Goal: Share content: Share content

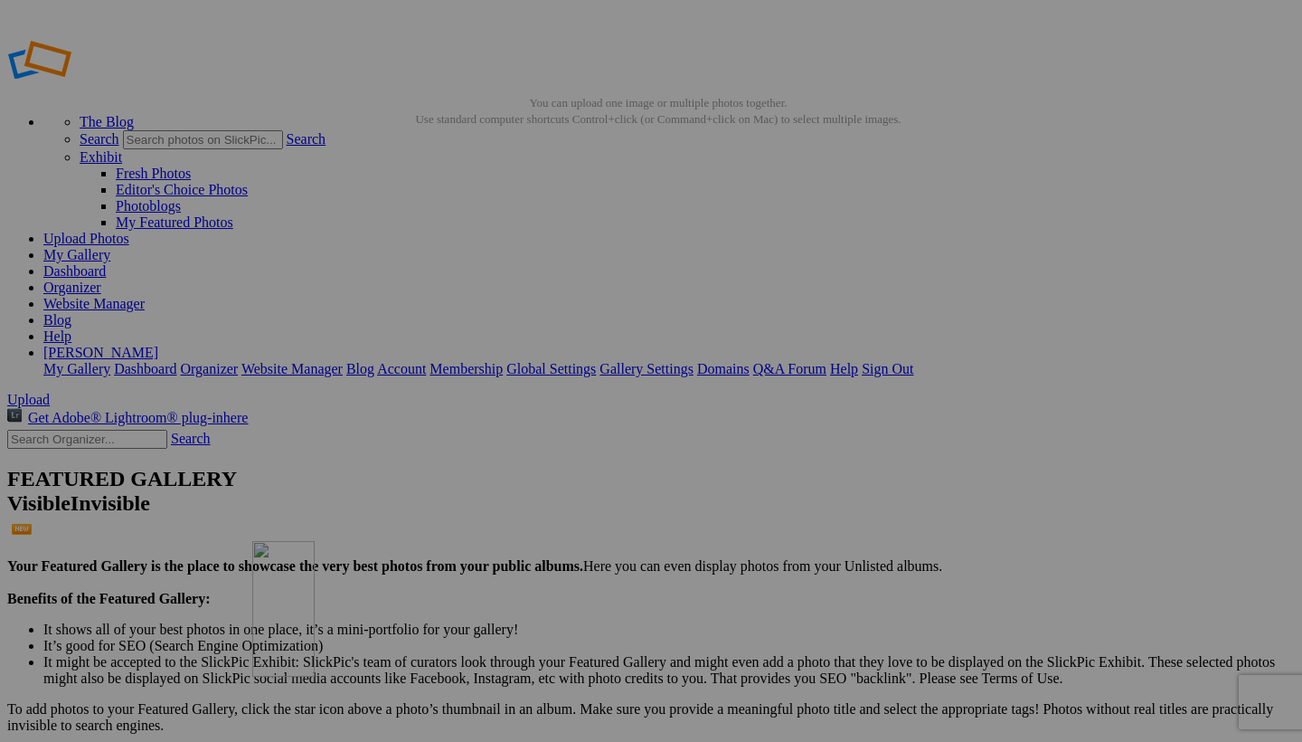
drag, startPoint x: 536, startPoint y: 324, endPoint x: 513, endPoint y: 671, distance: 348.1
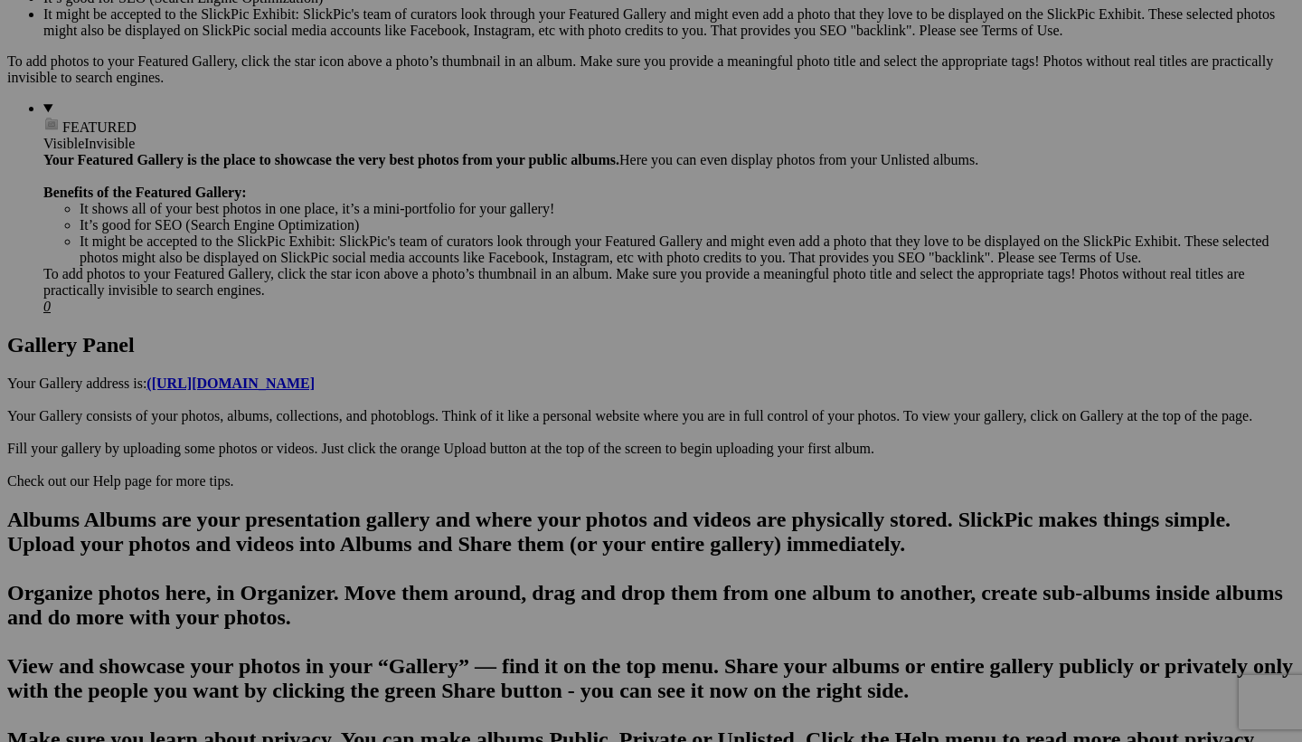
scroll to position [653, 0]
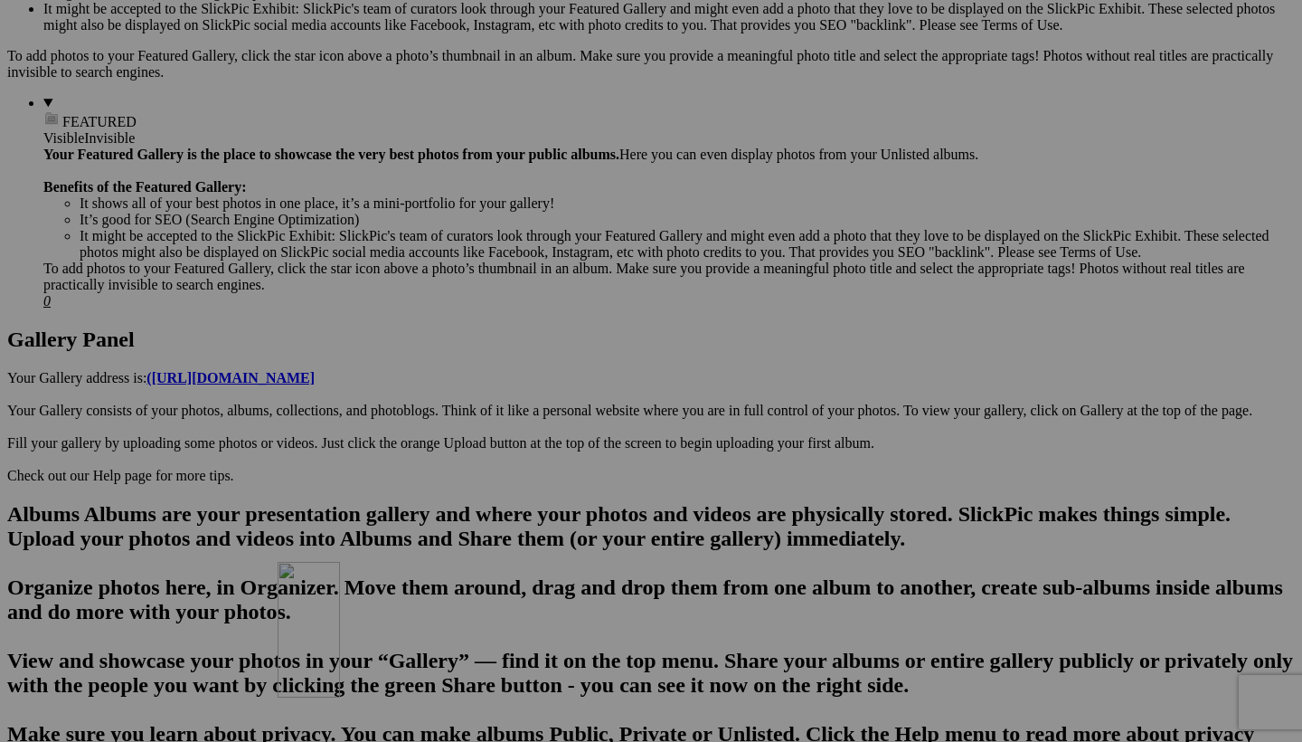
drag, startPoint x: 350, startPoint y: 136, endPoint x: 536, endPoint y: 718, distance: 611.5
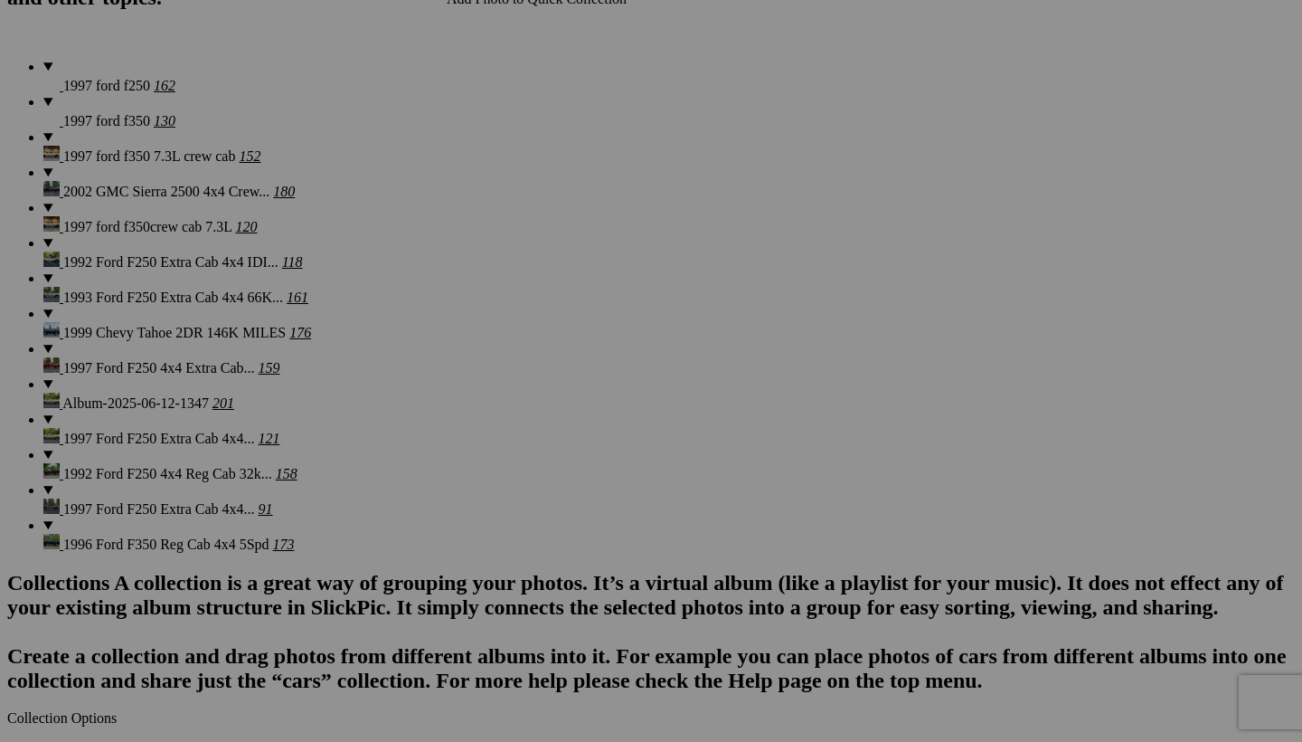
scroll to position [1413, 0]
drag, startPoint x: 513, startPoint y: 84, endPoint x: 625, endPoint y: 638, distance: 564.8
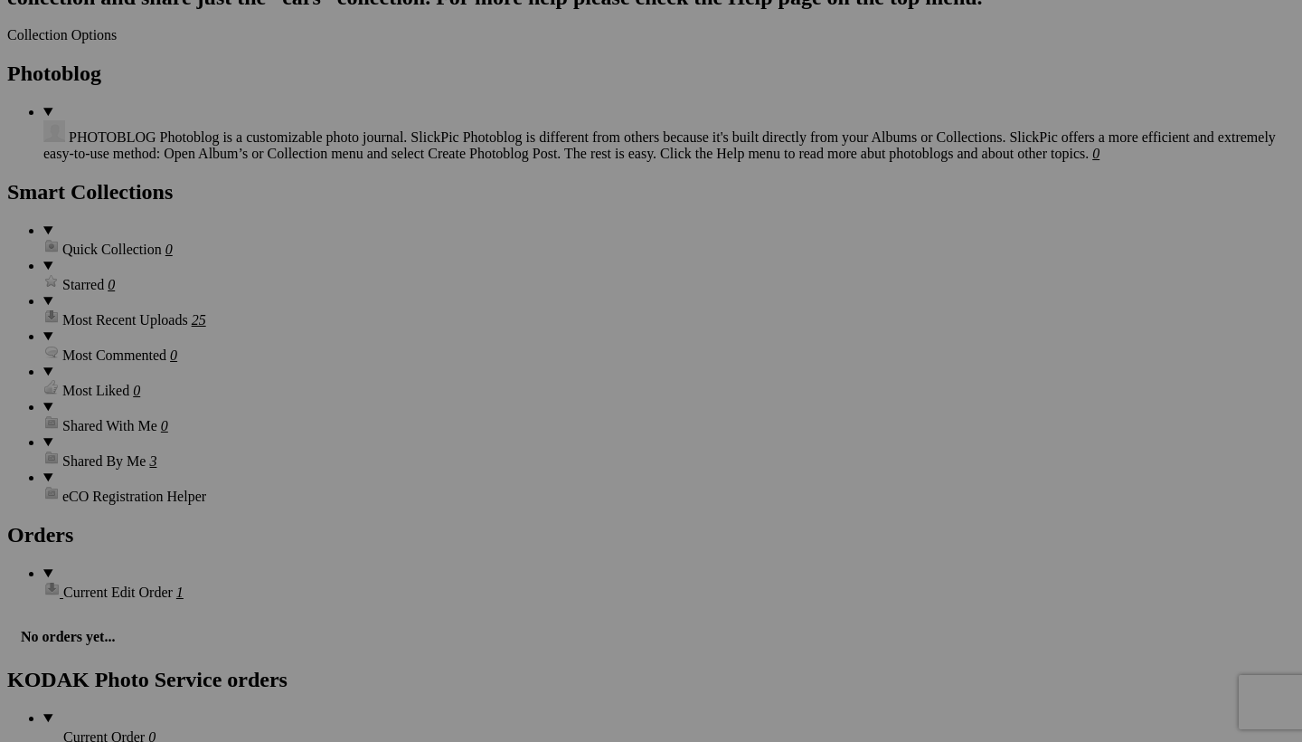
scroll to position [2097, 0]
drag, startPoint x: 526, startPoint y: 99, endPoint x: 681, endPoint y: 738, distance: 657.9
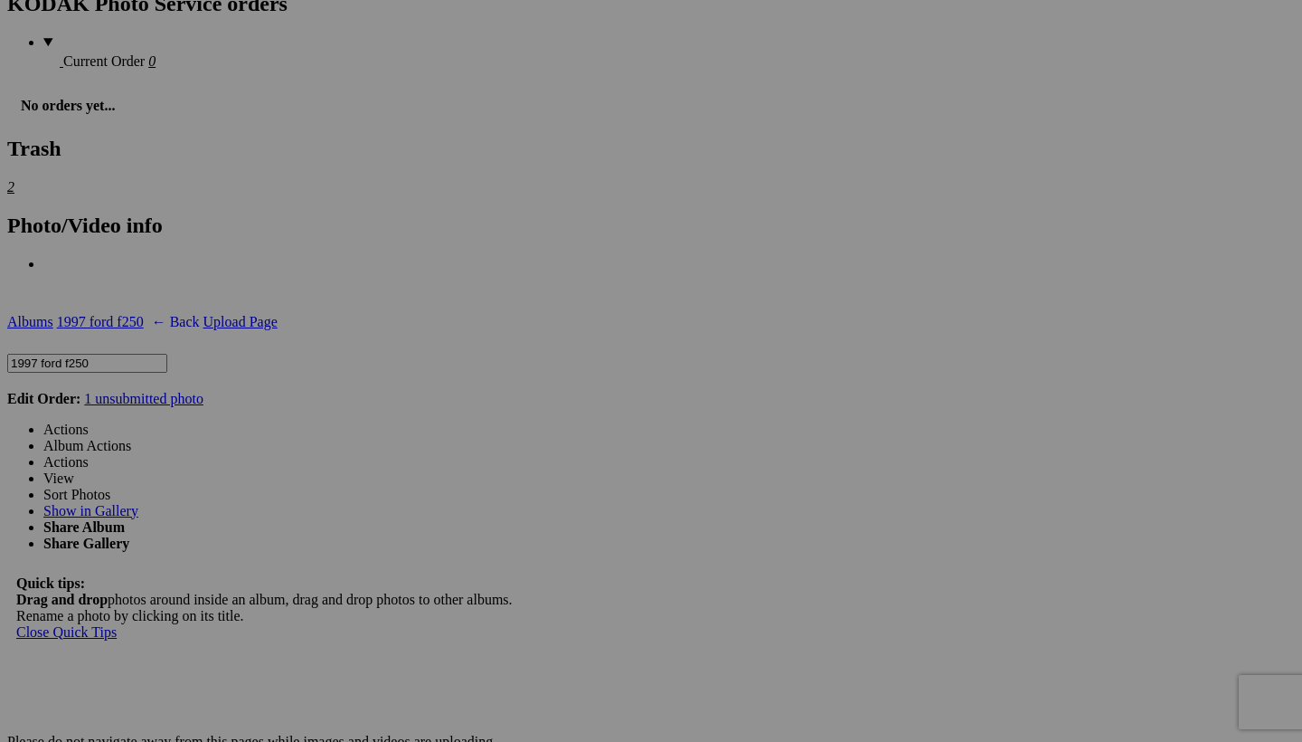
scroll to position [2811, 0]
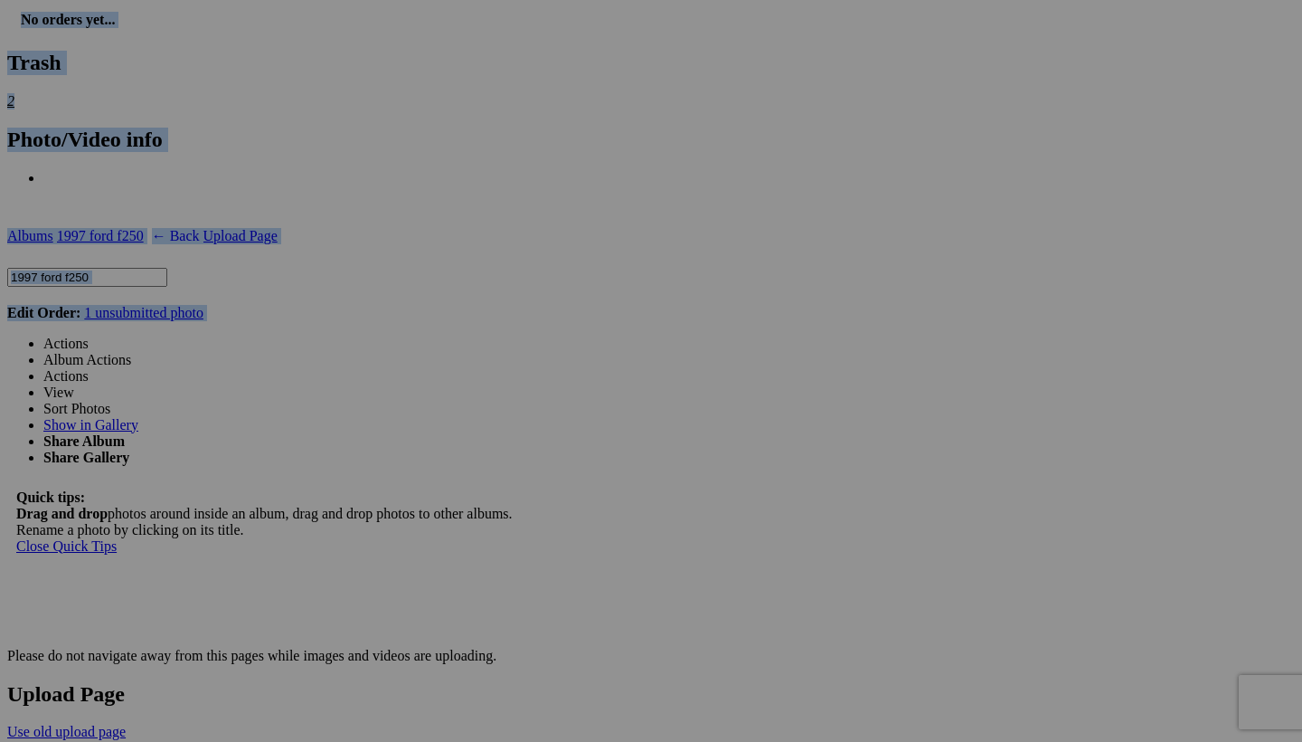
drag, startPoint x: 678, startPoint y: 81, endPoint x: 715, endPoint y: -4, distance: 92.8
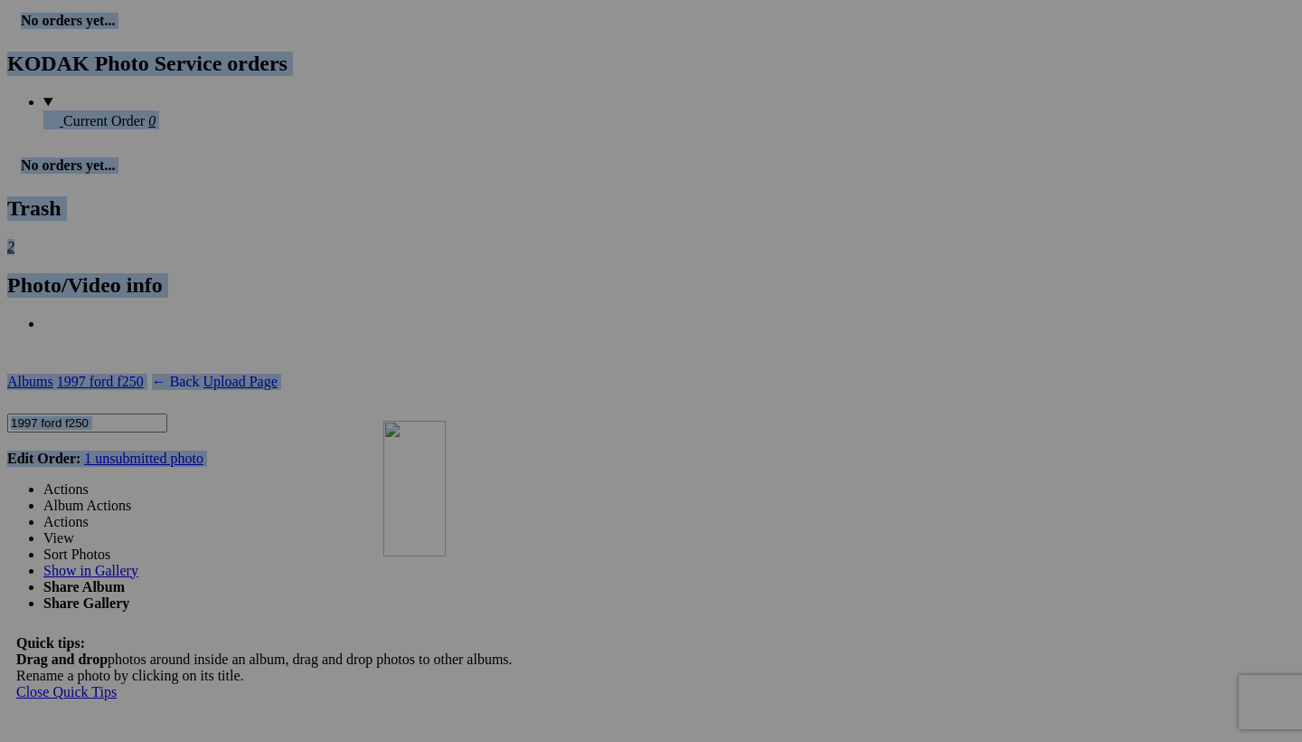
drag, startPoint x: 666, startPoint y: 116, endPoint x: 644, endPoint y: 578, distance: 462.7
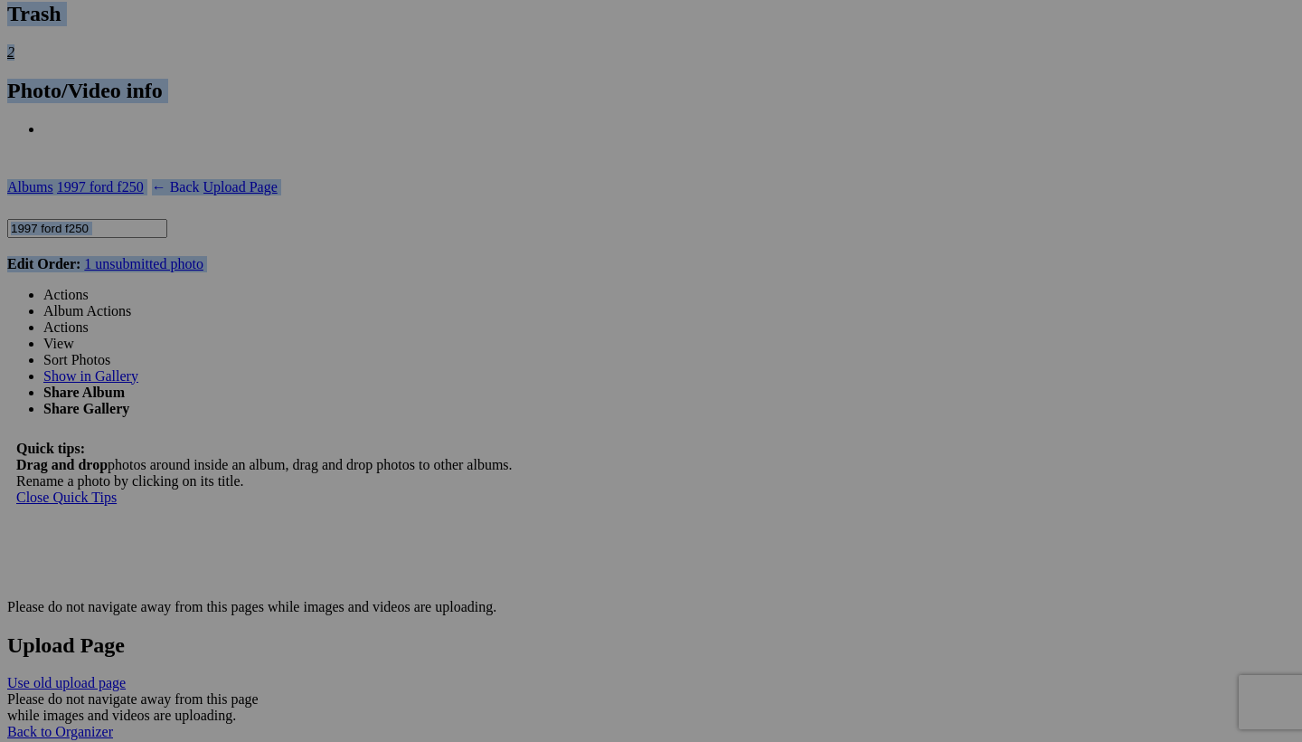
scroll to position [2909, 0]
drag, startPoint x: 648, startPoint y: 317, endPoint x: 648, endPoint y: 506, distance: 189.0
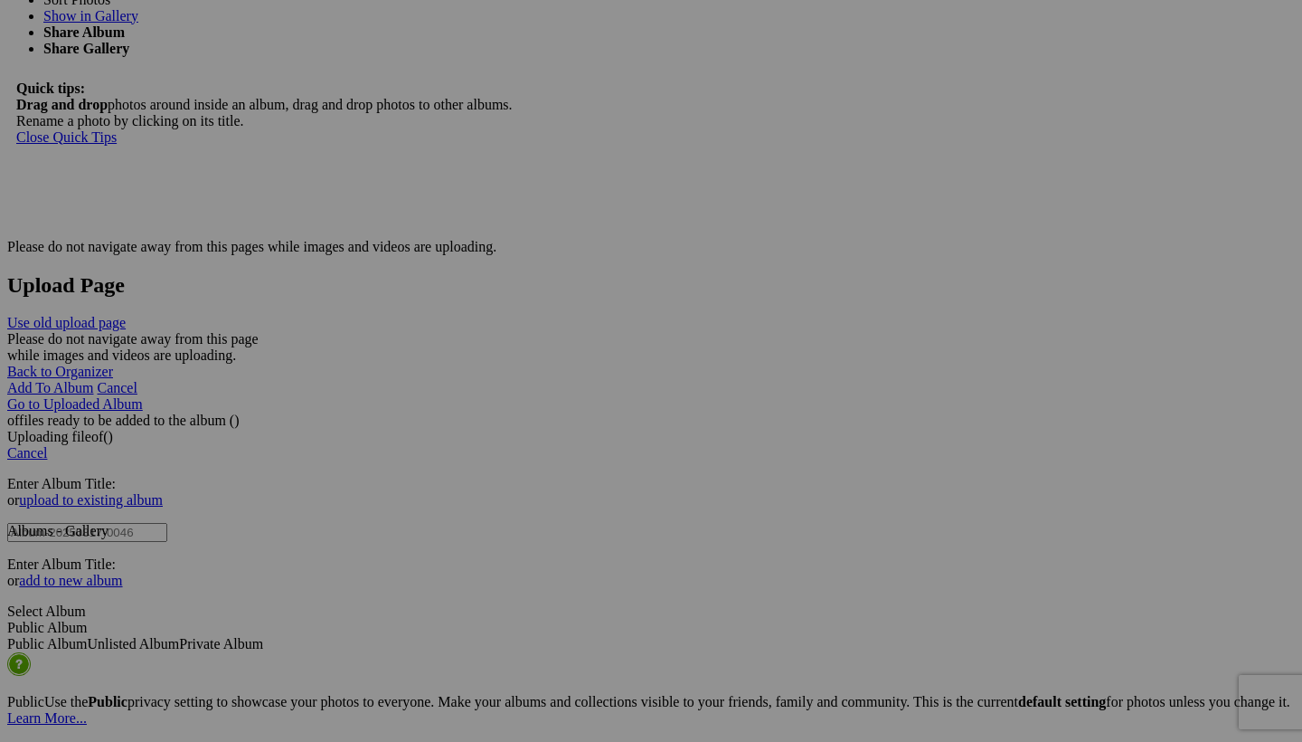
scroll to position [3265, 0]
drag, startPoint x: 689, startPoint y: 82, endPoint x: 648, endPoint y: 665, distance: 583.9
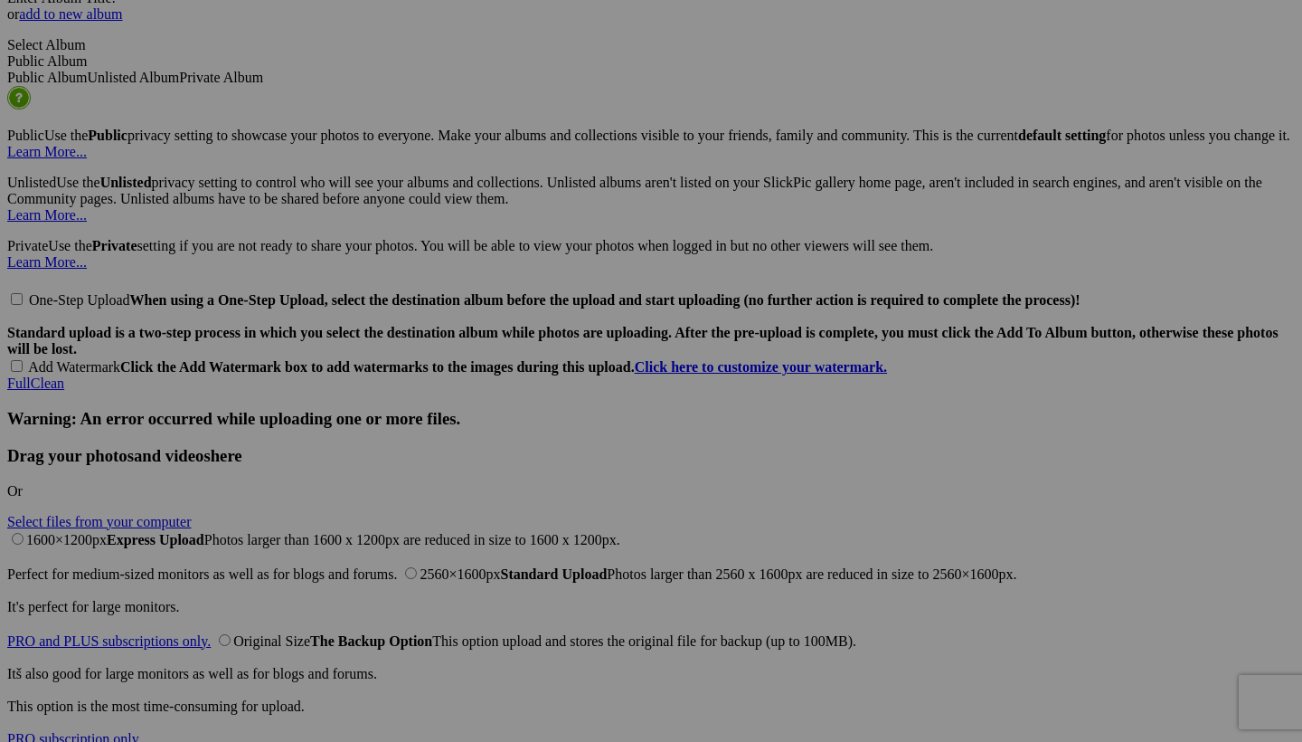
scroll to position [3836, 0]
drag, startPoint x: 672, startPoint y: 185, endPoint x: 644, endPoint y: 570, distance: 385.4
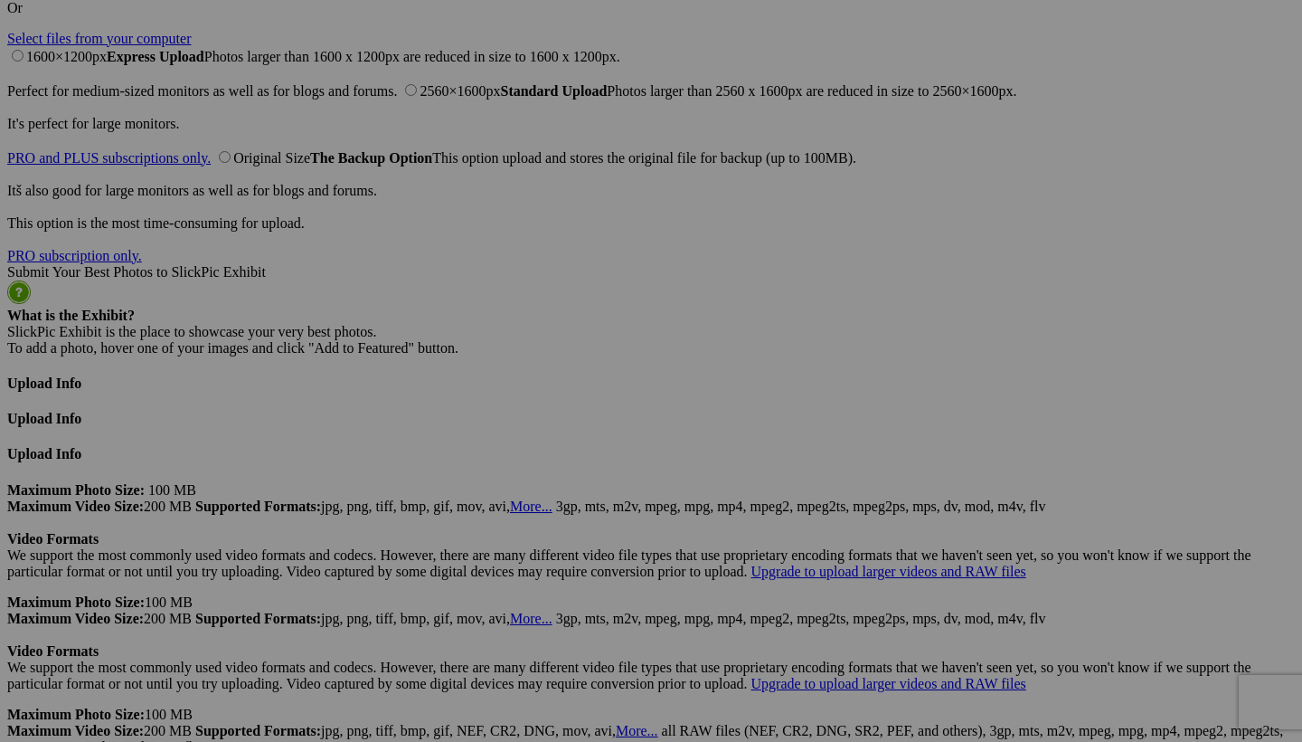
scroll to position [4336, 0]
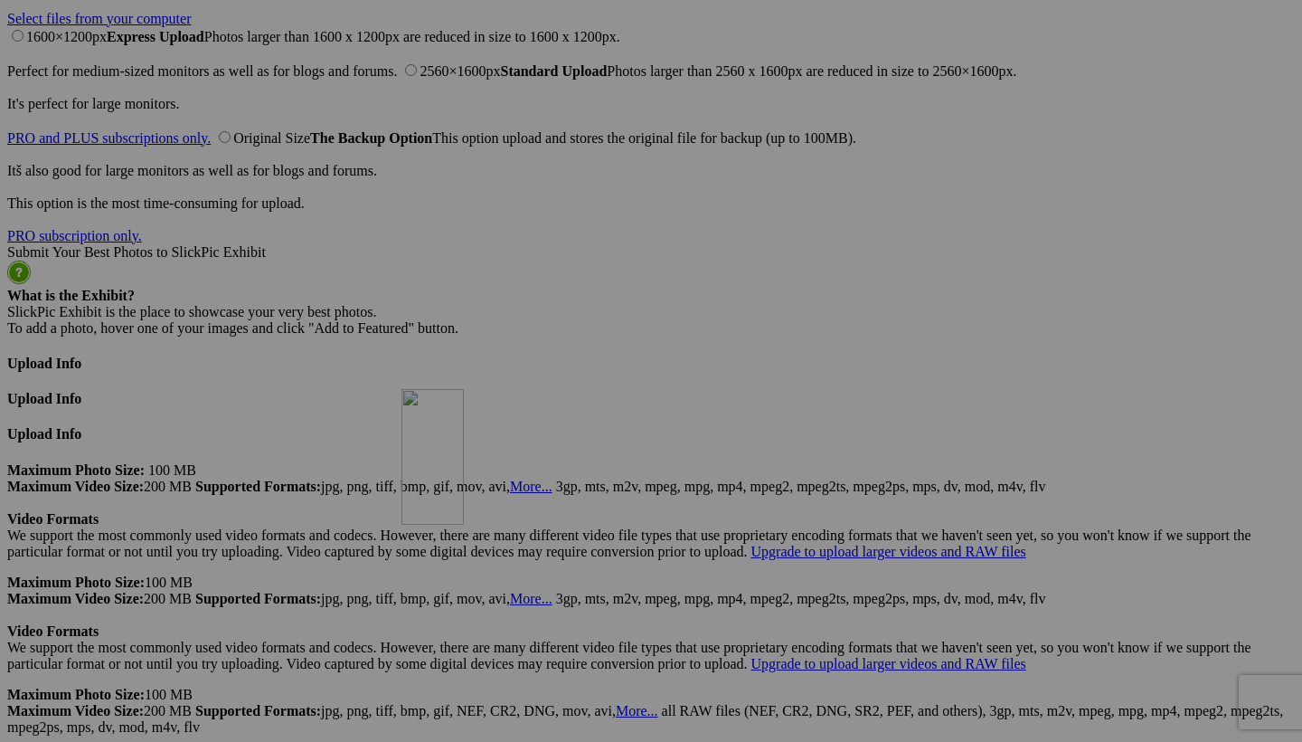
drag, startPoint x: 679, startPoint y: 143, endPoint x: 660, endPoint y: 544, distance: 402.0
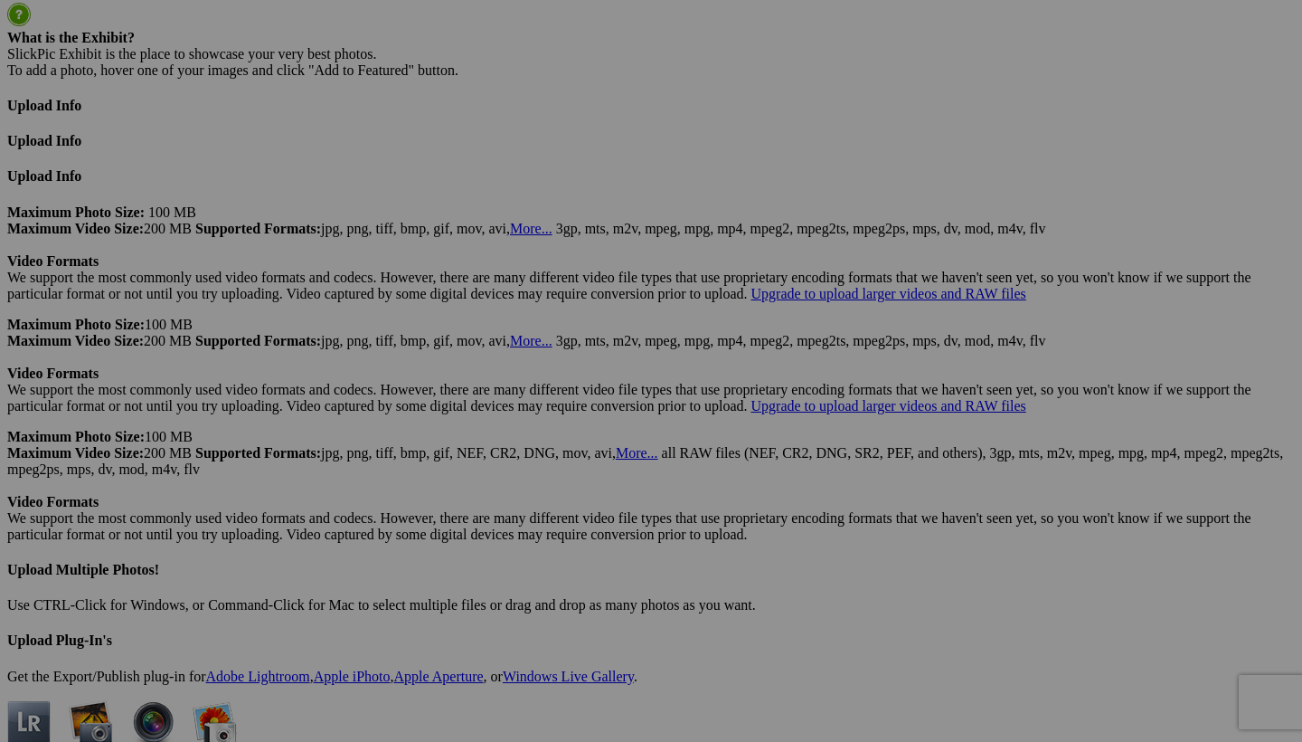
scroll to position [4599, 0]
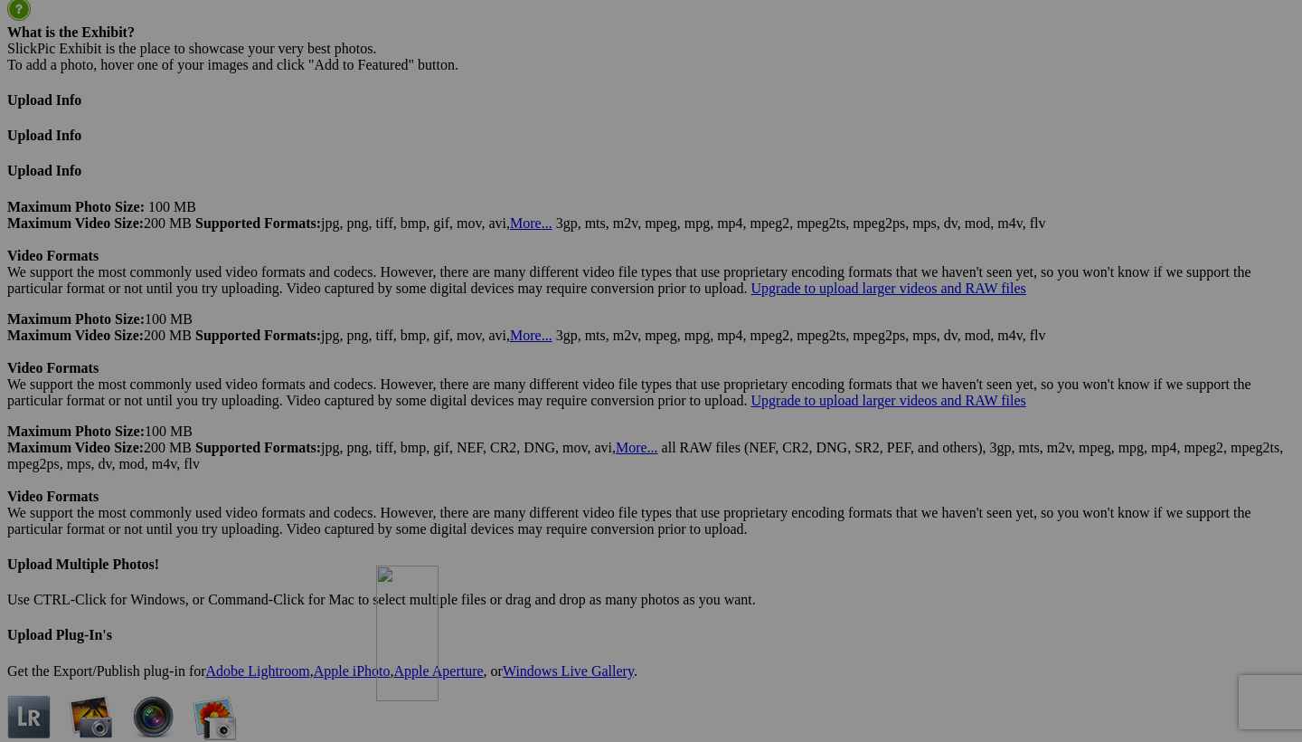
drag, startPoint x: 513, startPoint y: 296, endPoint x: 639, endPoint y: 728, distance: 450.2
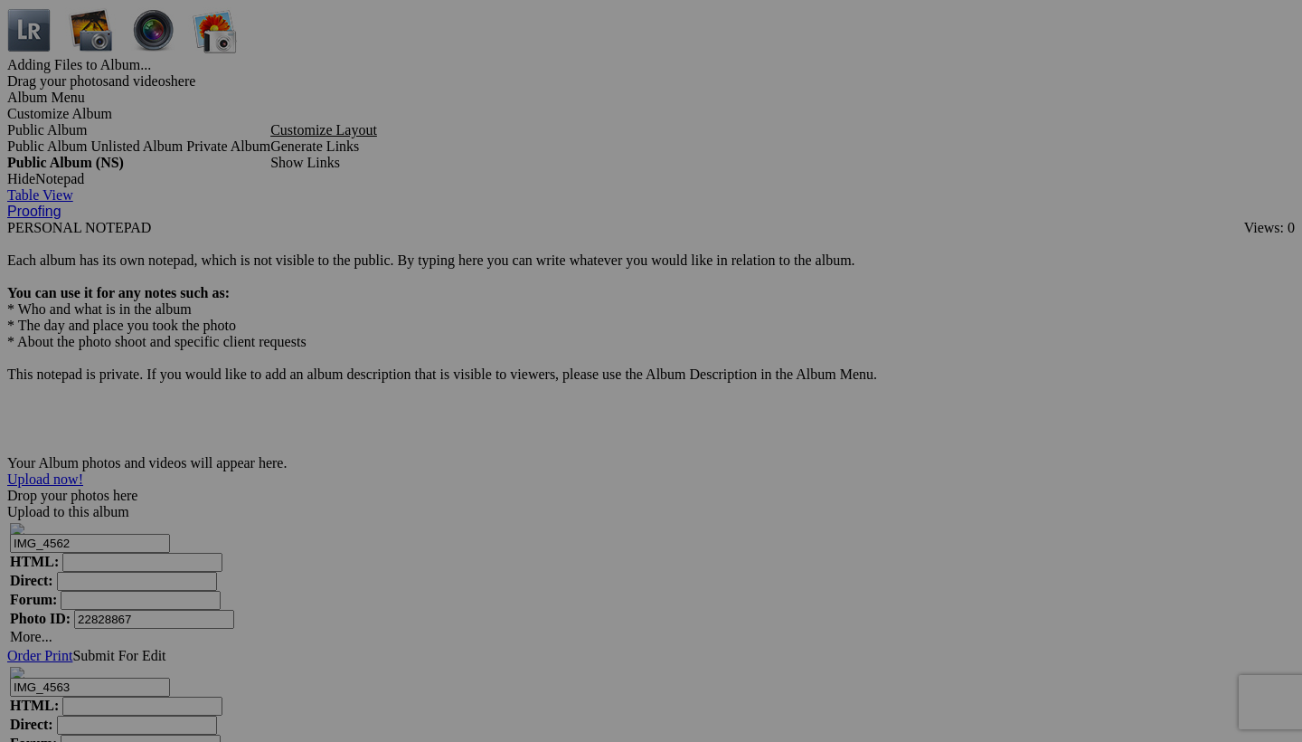
scroll to position [5277, 0]
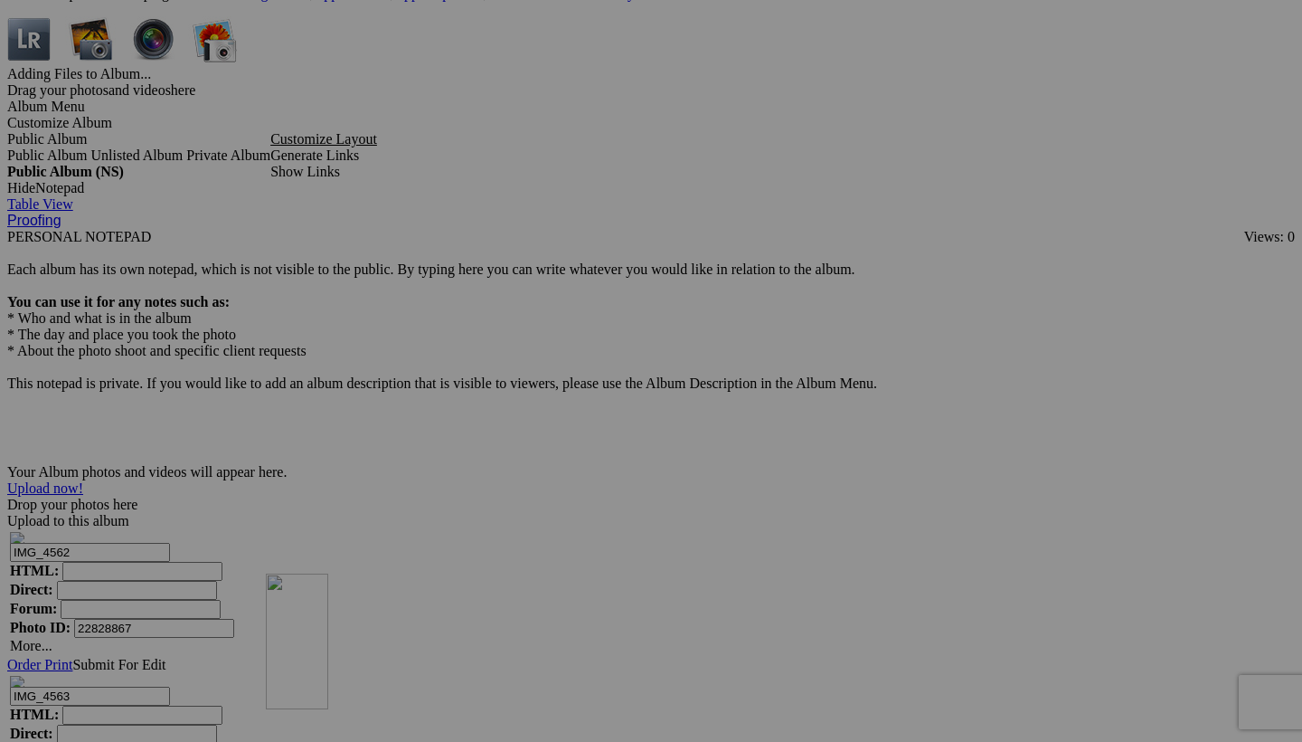
drag, startPoint x: 525, startPoint y: 123, endPoint x: 526, endPoint y: 731, distance: 607.8
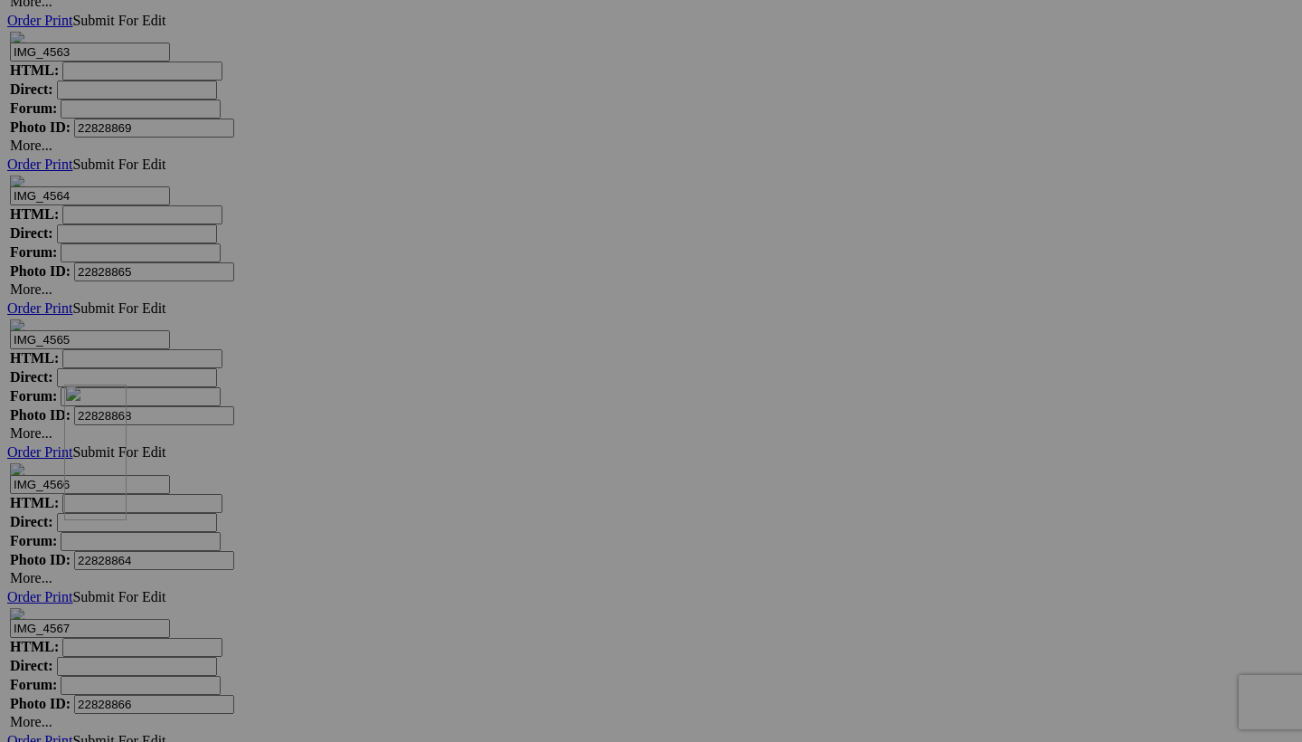
scroll to position [5903, 0]
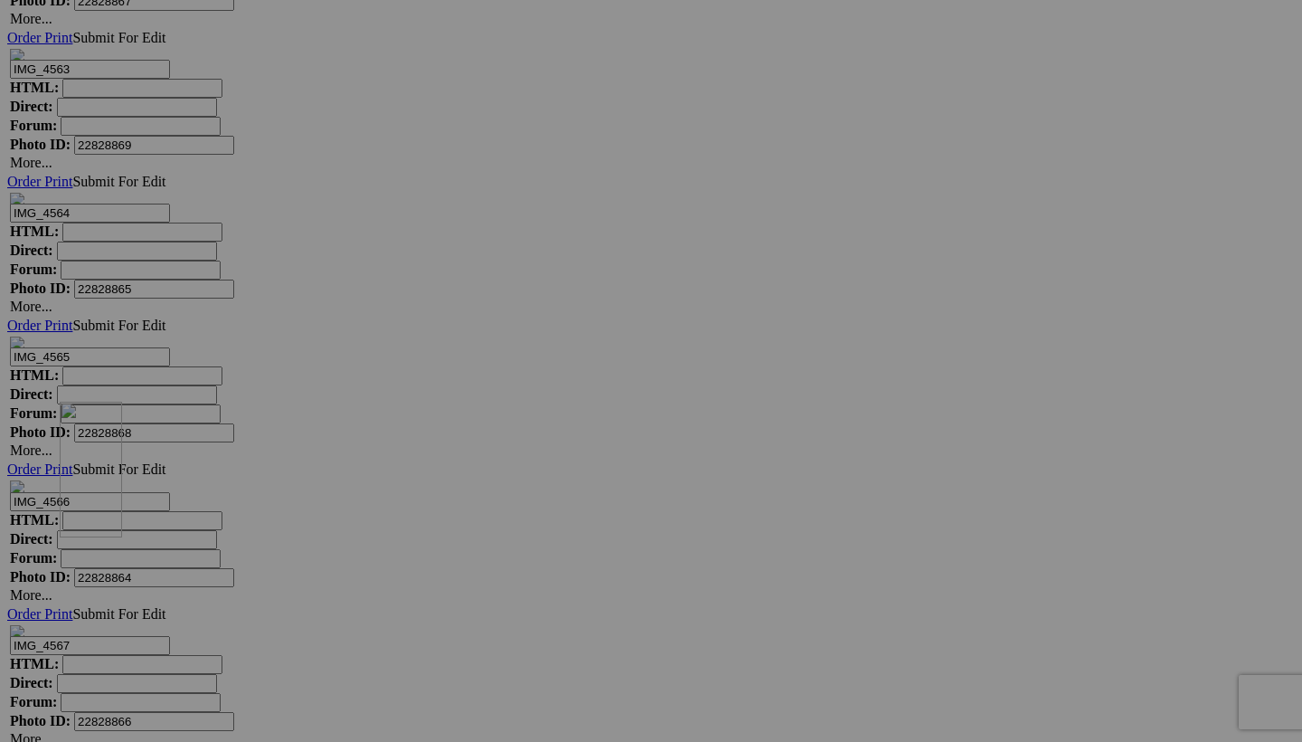
drag, startPoint x: 506, startPoint y: 163, endPoint x: 320, endPoint y: 559, distance: 437.4
drag, startPoint x: 1143, startPoint y: 376, endPoint x: 342, endPoint y: 516, distance: 813.5
drag, startPoint x: 345, startPoint y: 598, endPoint x: 1119, endPoint y: 301, distance: 829.1
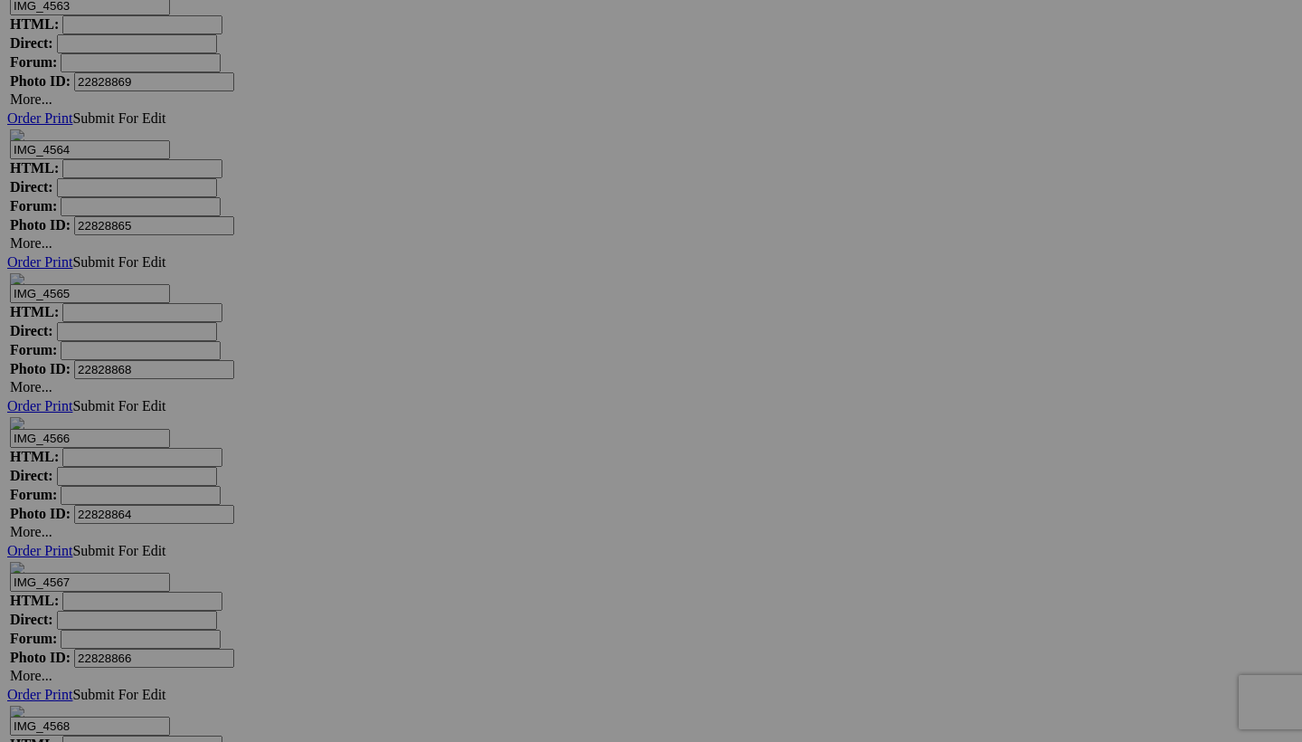
scroll to position [5966, 0]
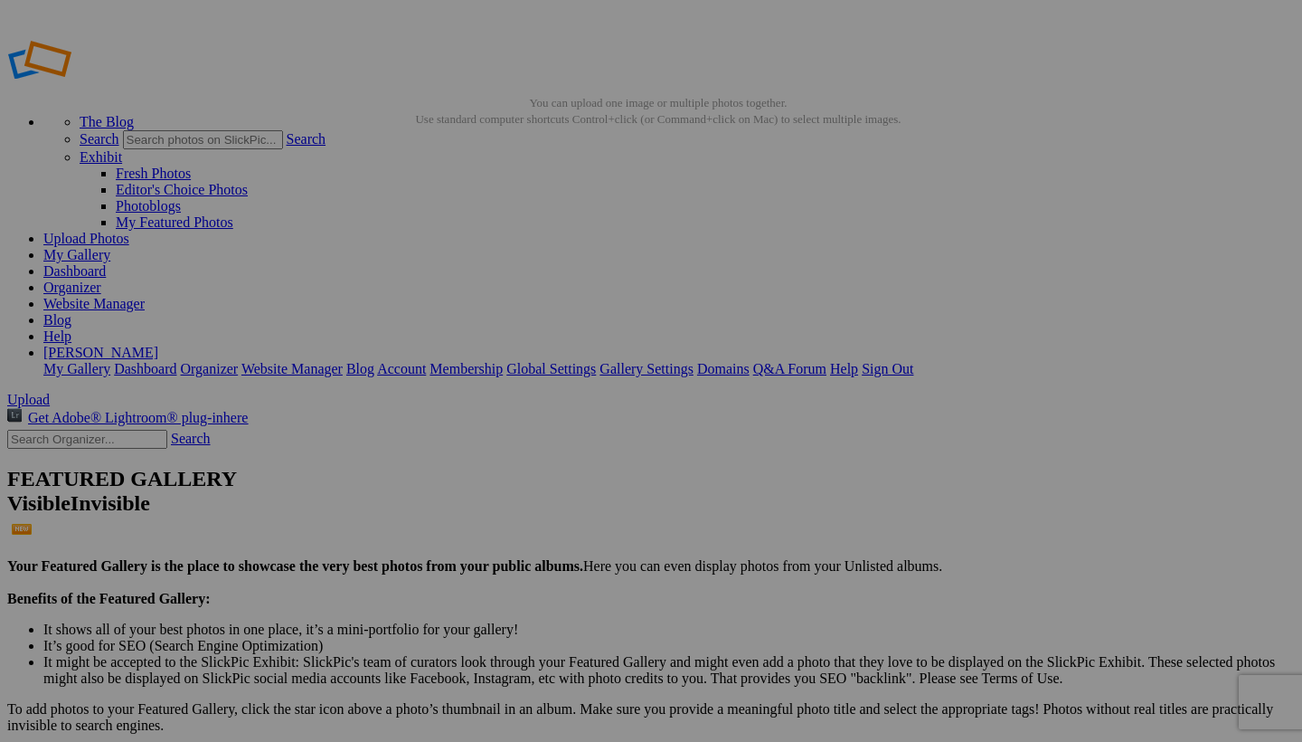
scroll to position [0, 0]
select select "600"
type textarea "<!-- [DOMAIN_NAME] image hosting. HTML Bulk Share code Starts Here --> <div sty…"
type textarea "[URL=[URL][DOMAIN_NAME][DOMAIN_NAME]]"
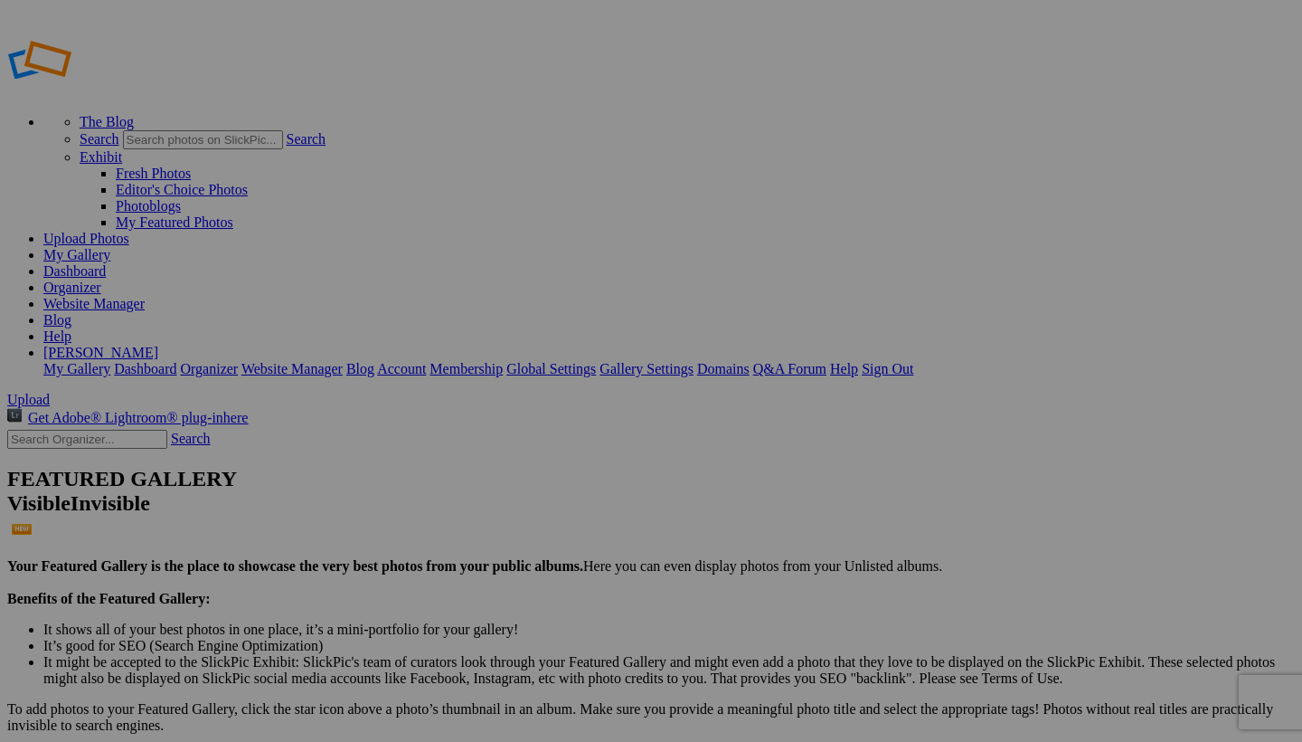
type textarea "[URL][DOMAIN_NAME]"
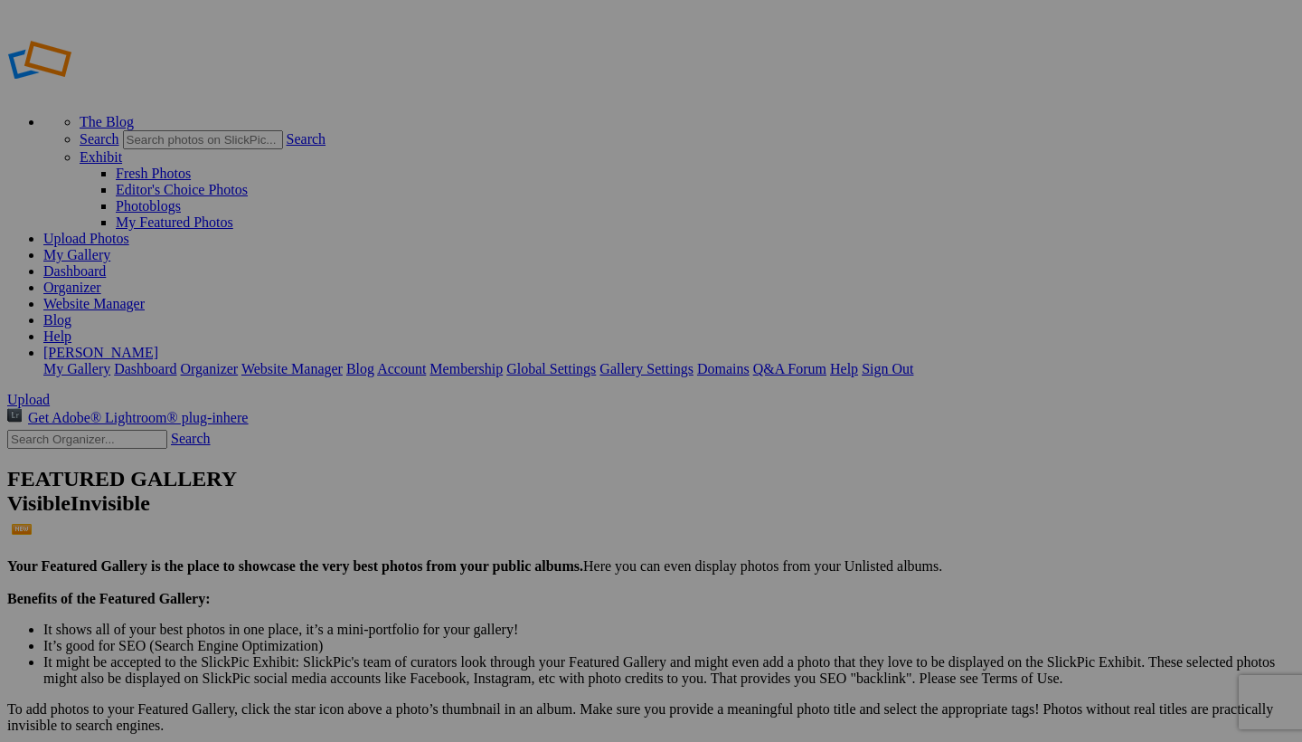
scroll to position [0, 0]
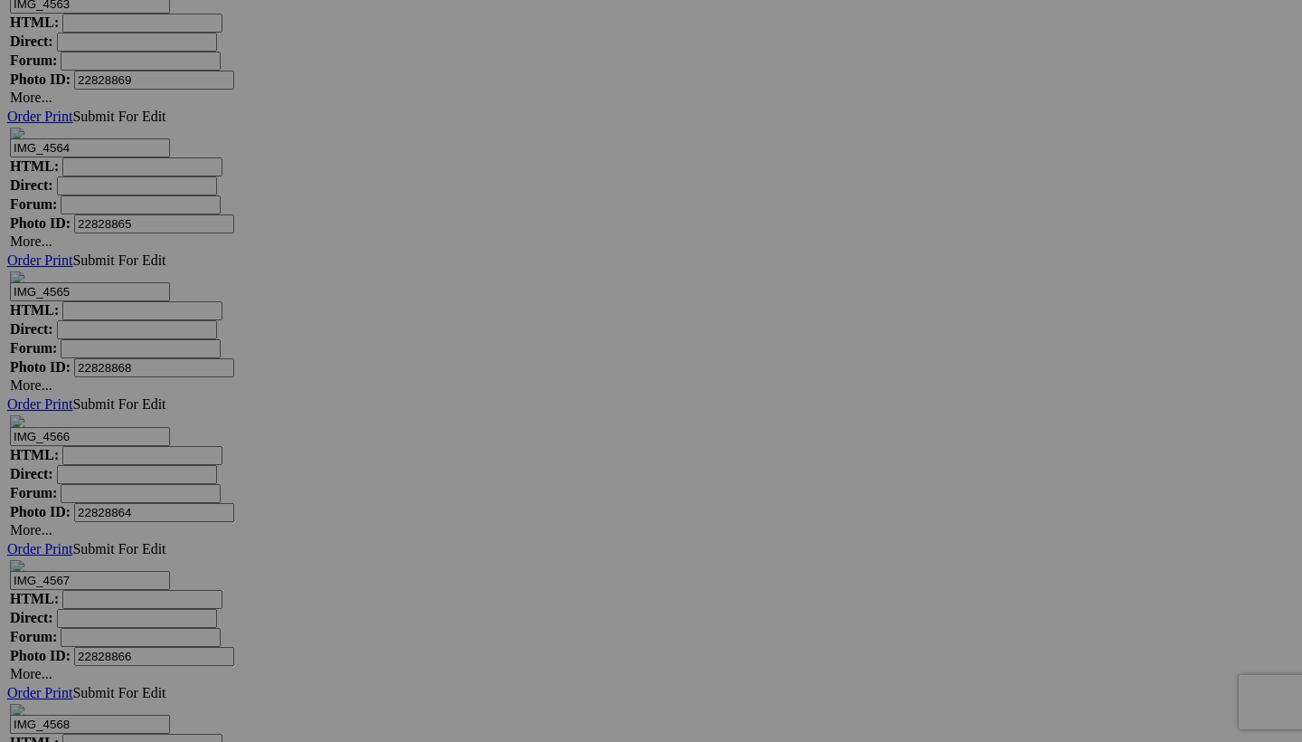
scroll to position [5966, 0]
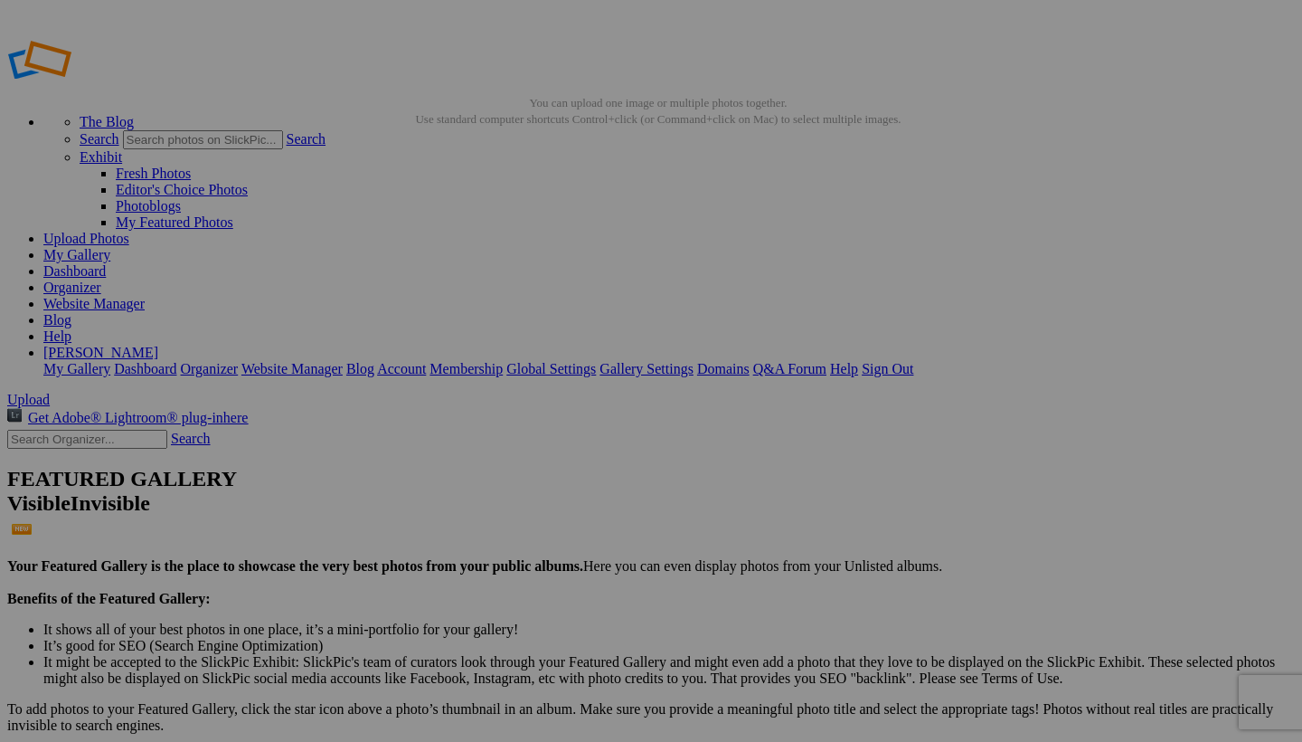
scroll to position [0, 0]
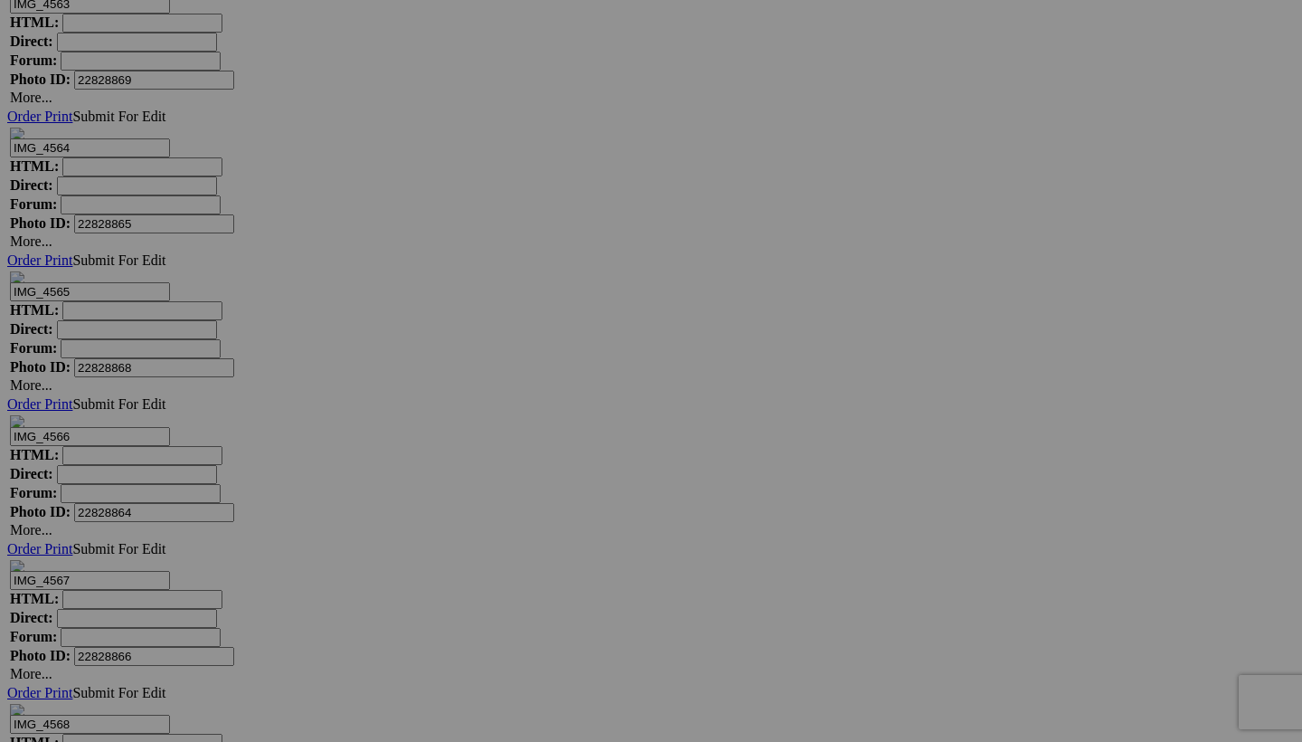
scroll to position [5966, 0]
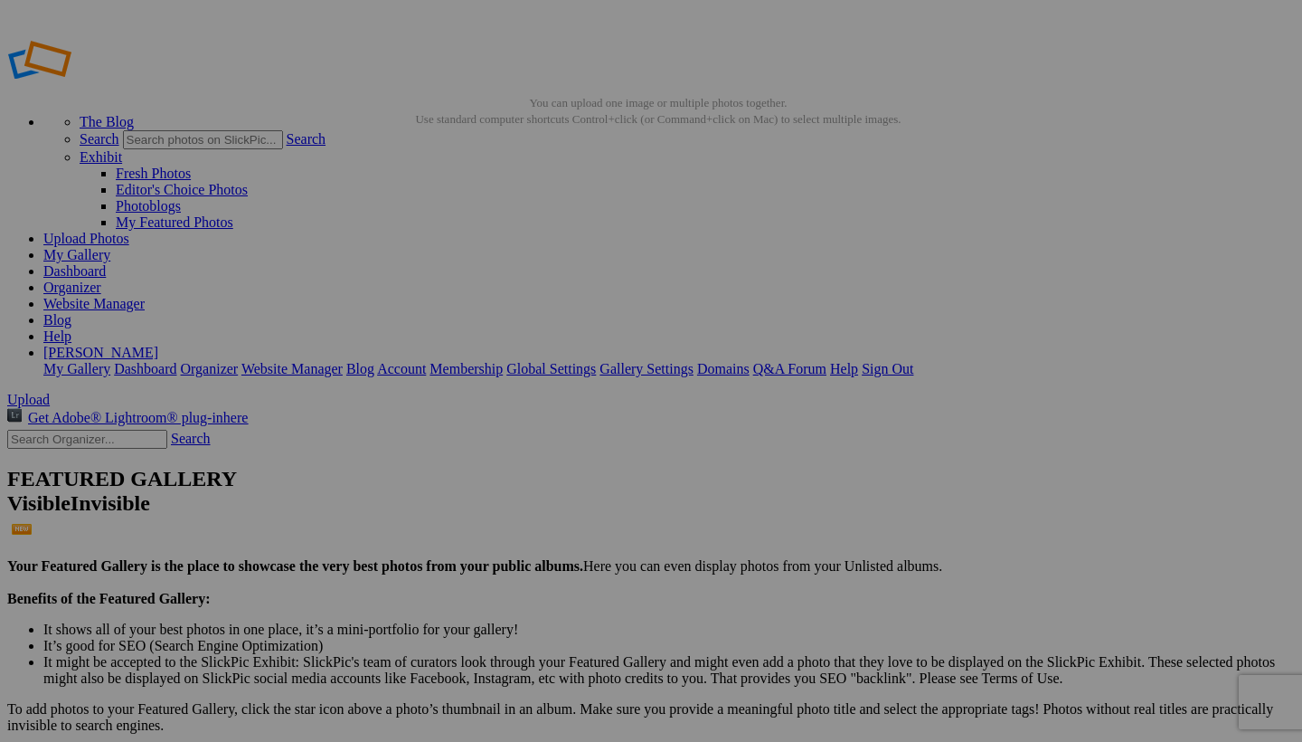
scroll to position [0, 0]
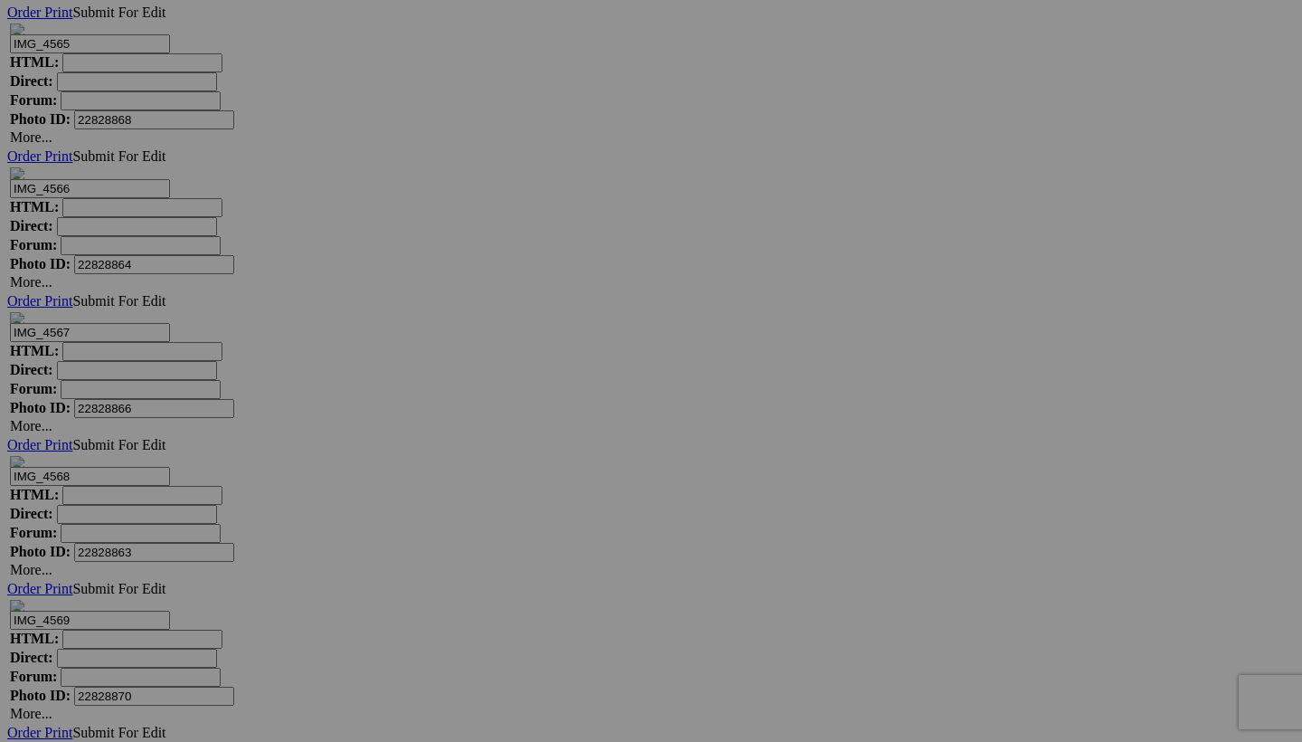
scroll to position [5966, 0]
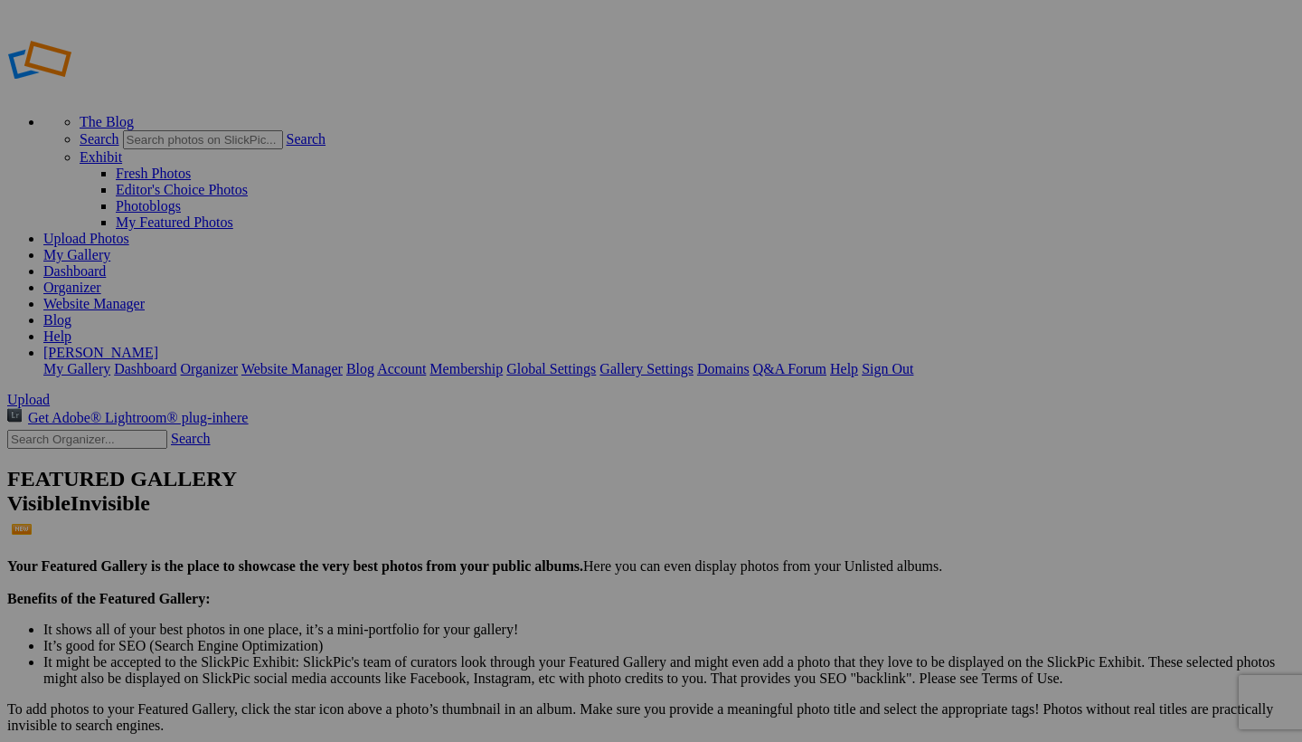
scroll to position [0, 0]
select select "1000"
type textarea "<!-- SlickPic.com image hosting. HTML Bulk Share code Starts Here --> <div styl…"
type textarea "[URL=https://www.slickpic.com/share/UzkhAk2hThY2NY/albums/1997-Ford-F250/photo?…"
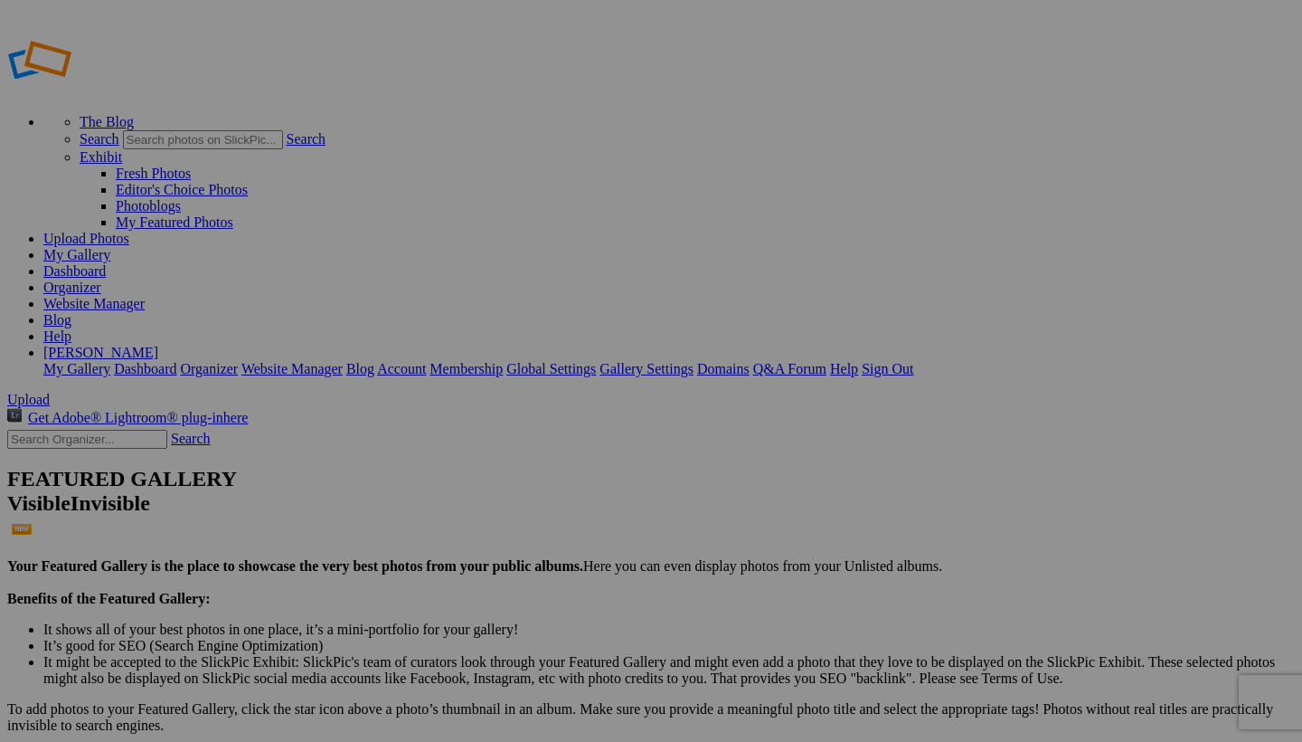
type textarea "https://bulk-share.slickpic.com/album/share/UzkhAk2hThY2NY/22828868.0/1000/p/IM…"
